Goal: Obtain resource: Obtain resource

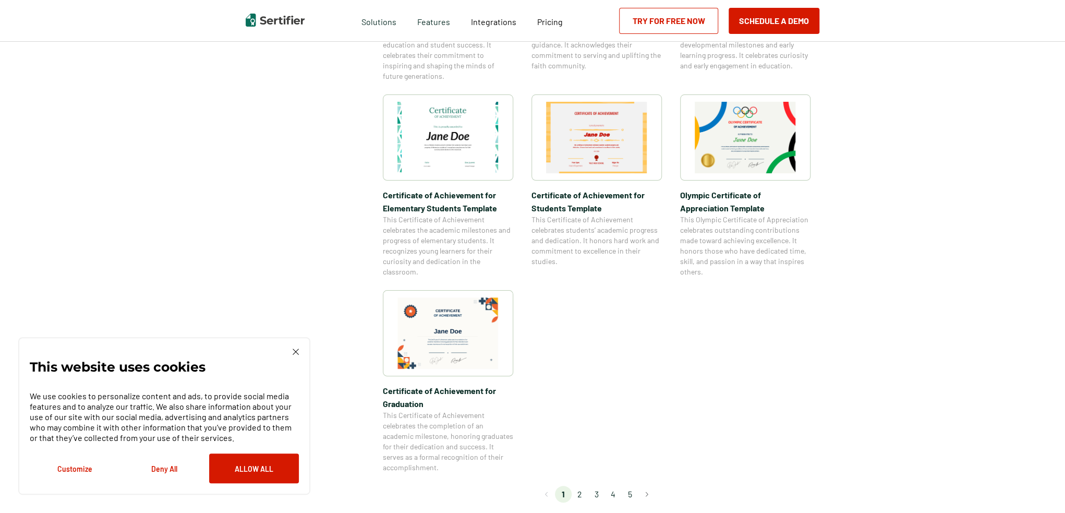
scroll to position [782, 0]
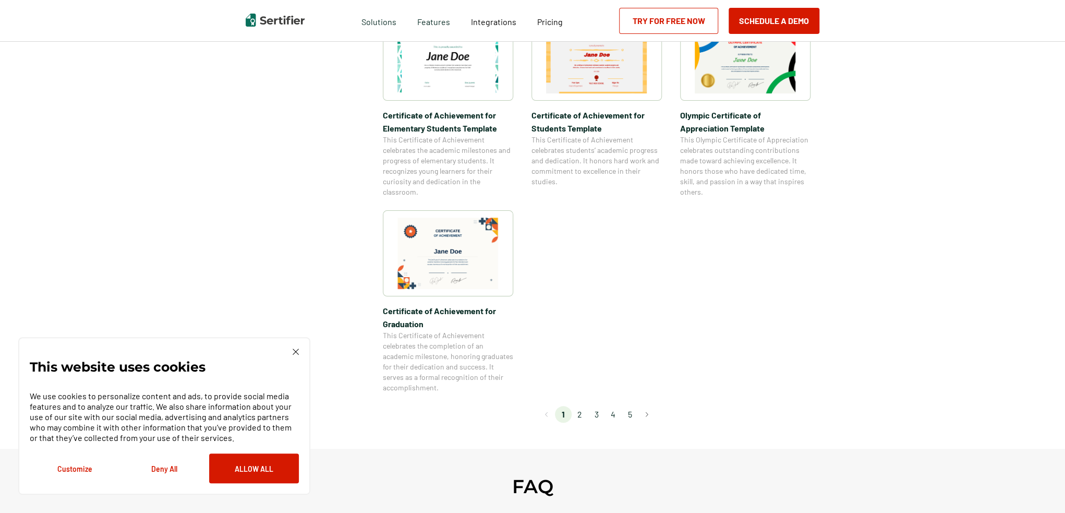
click at [584, 412] on li "2" at bounding box center [579, 414] width 17 height 17
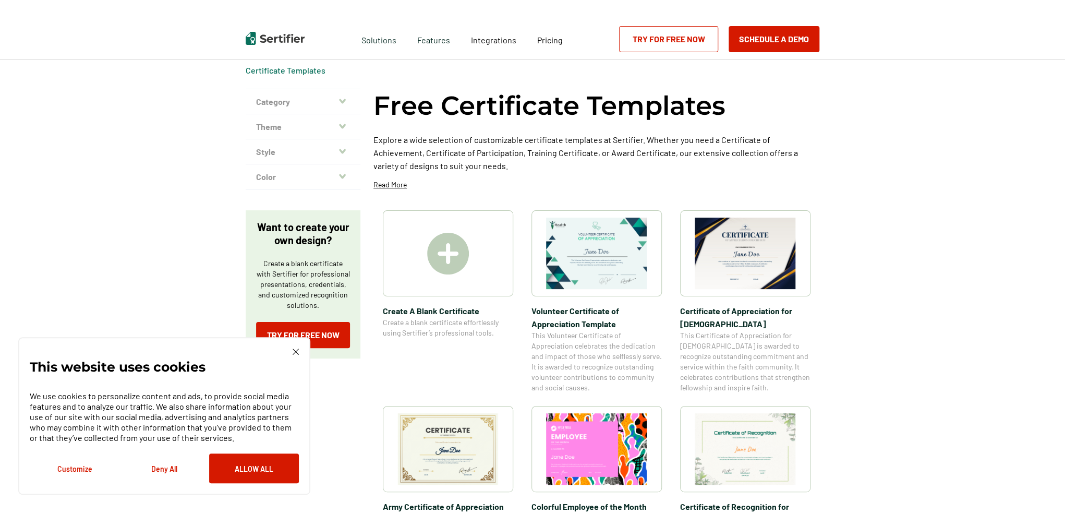
scroll to position [0, 0]
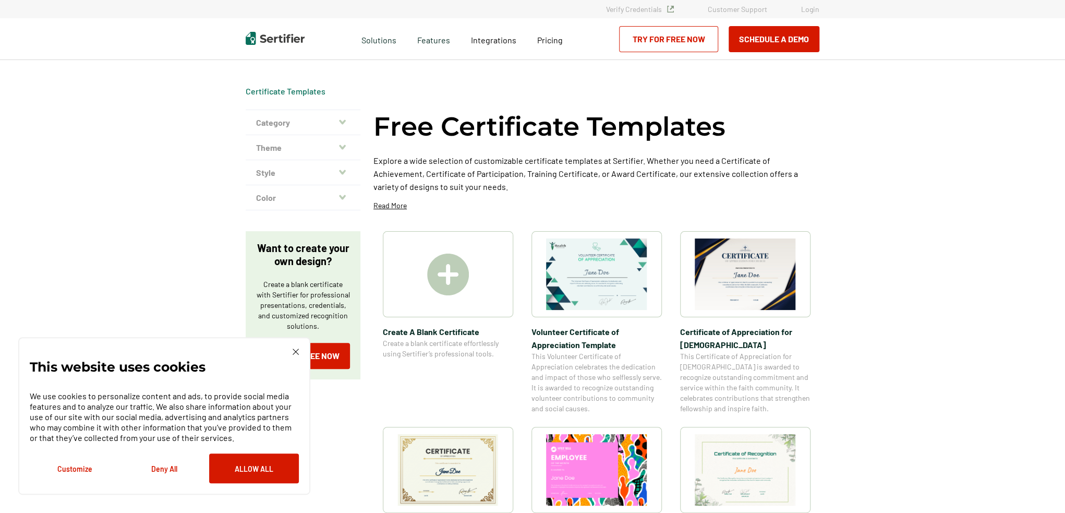
click at [565, 274] on img at bounding box center [596, 273] width 101 height 71
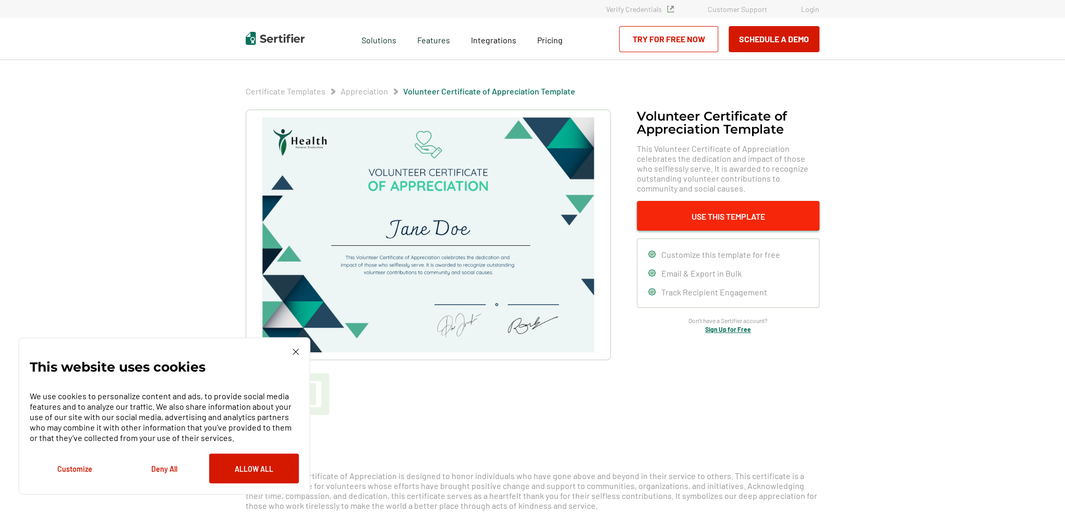
click at [723, 215] on button "Use This Template" at bounding box center [728, 216] width 183 height 30
